Goal: Information Seeking & Learning: Learn about a topic

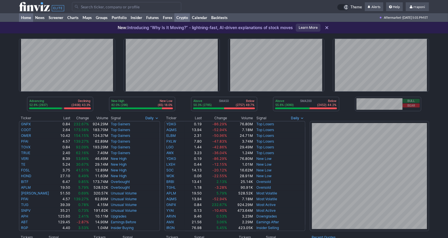
click at [178, 19] on link "Crypto" at bounding box center [182, 17] width 16 height 9
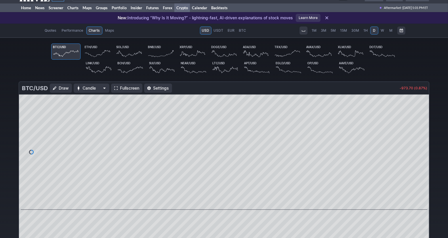
scroll to position [10, 0]
click at [380, 29] on link "W" at bounding box center [383, 30] width 8 height 8
